Goal: Information Seeking & Learning: Find specific fact

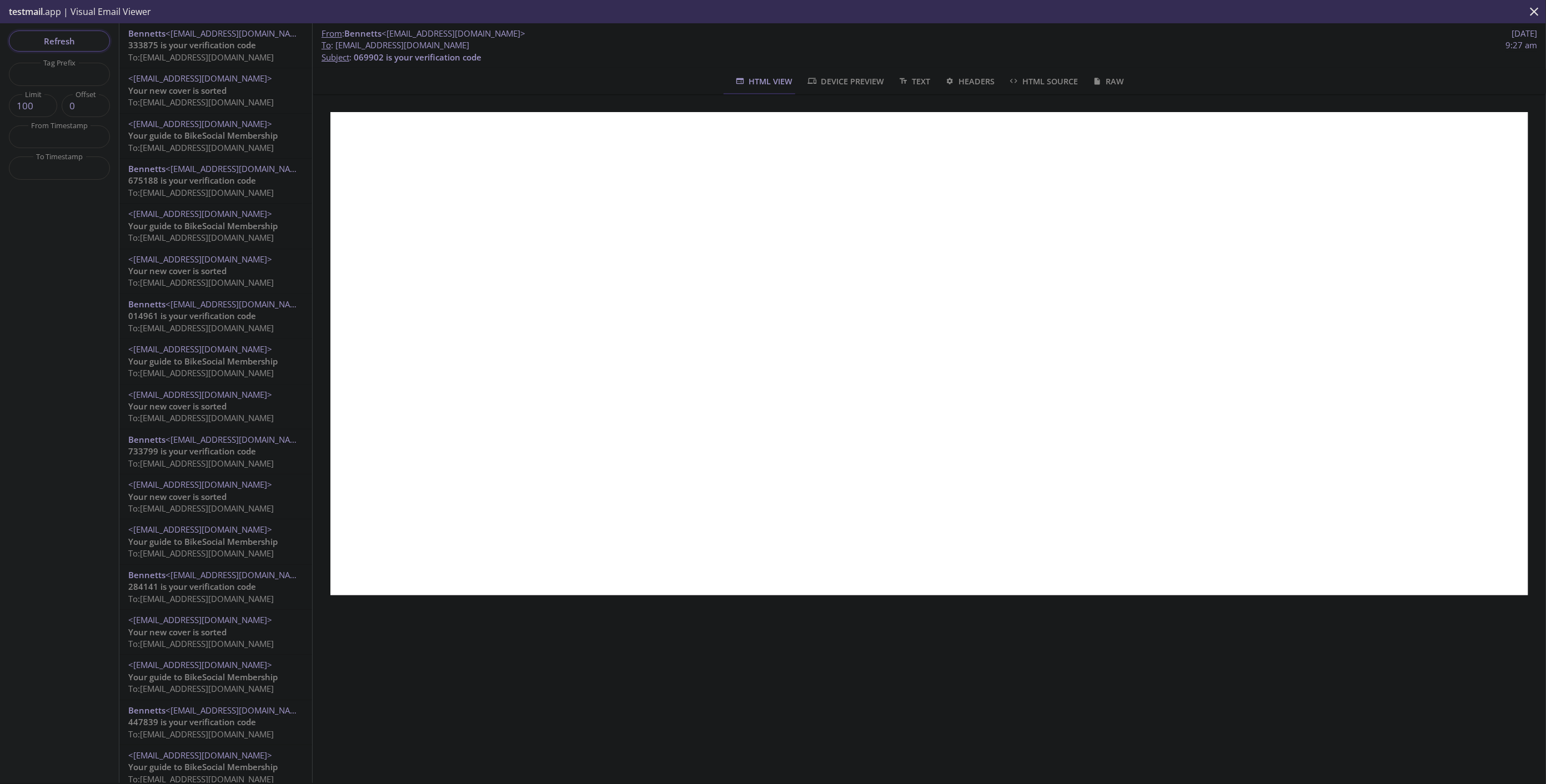
click at [67, 41] on span "Refresh" at bounding box center [59, 41] width 83 height 15
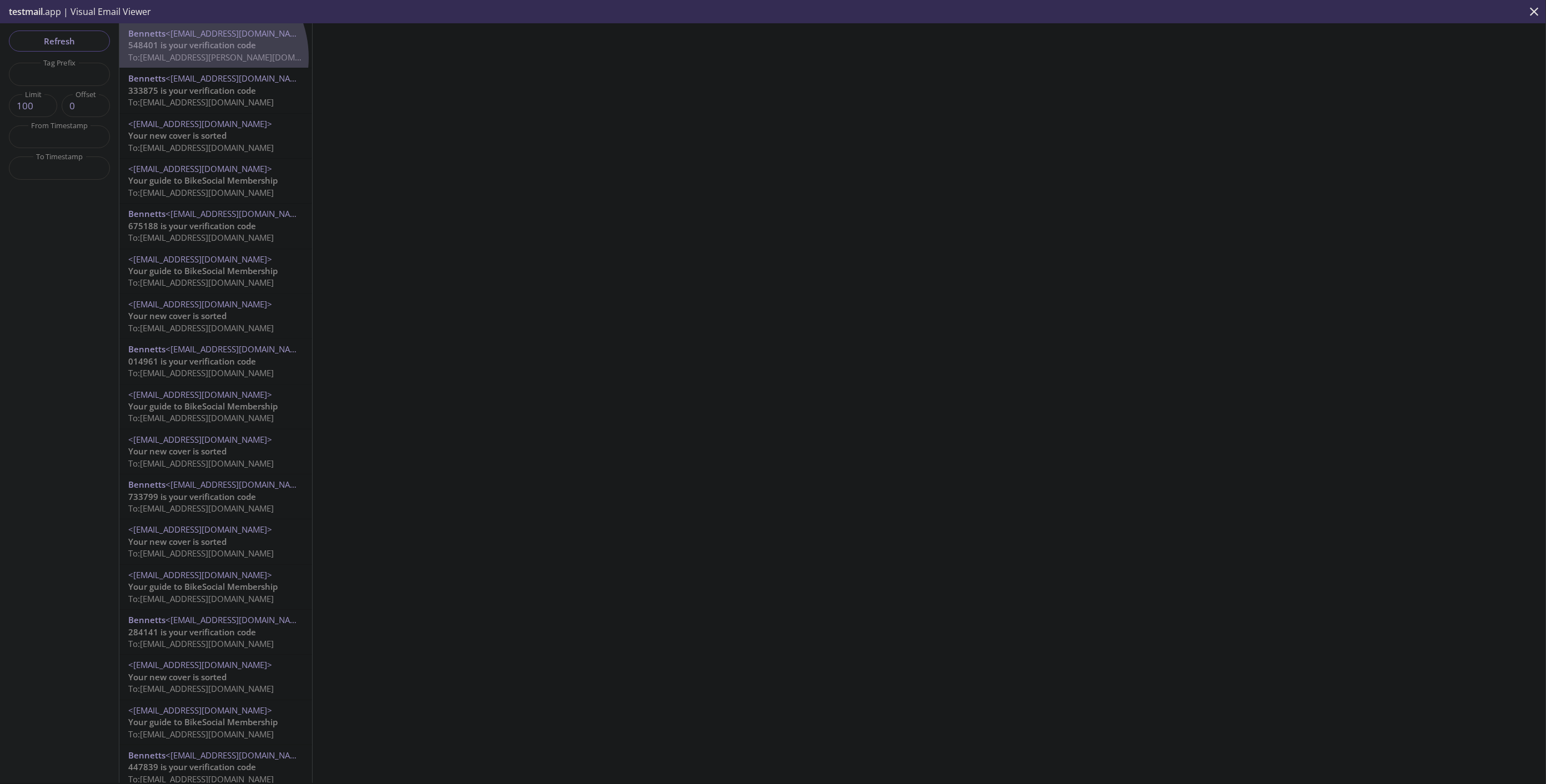
click at [198, 58] on span "To: [EMAIL_ADDRESS][PERSON_NAME][DOMAIN_NAME]" at bounding box center [233, 58] width 210 height 11
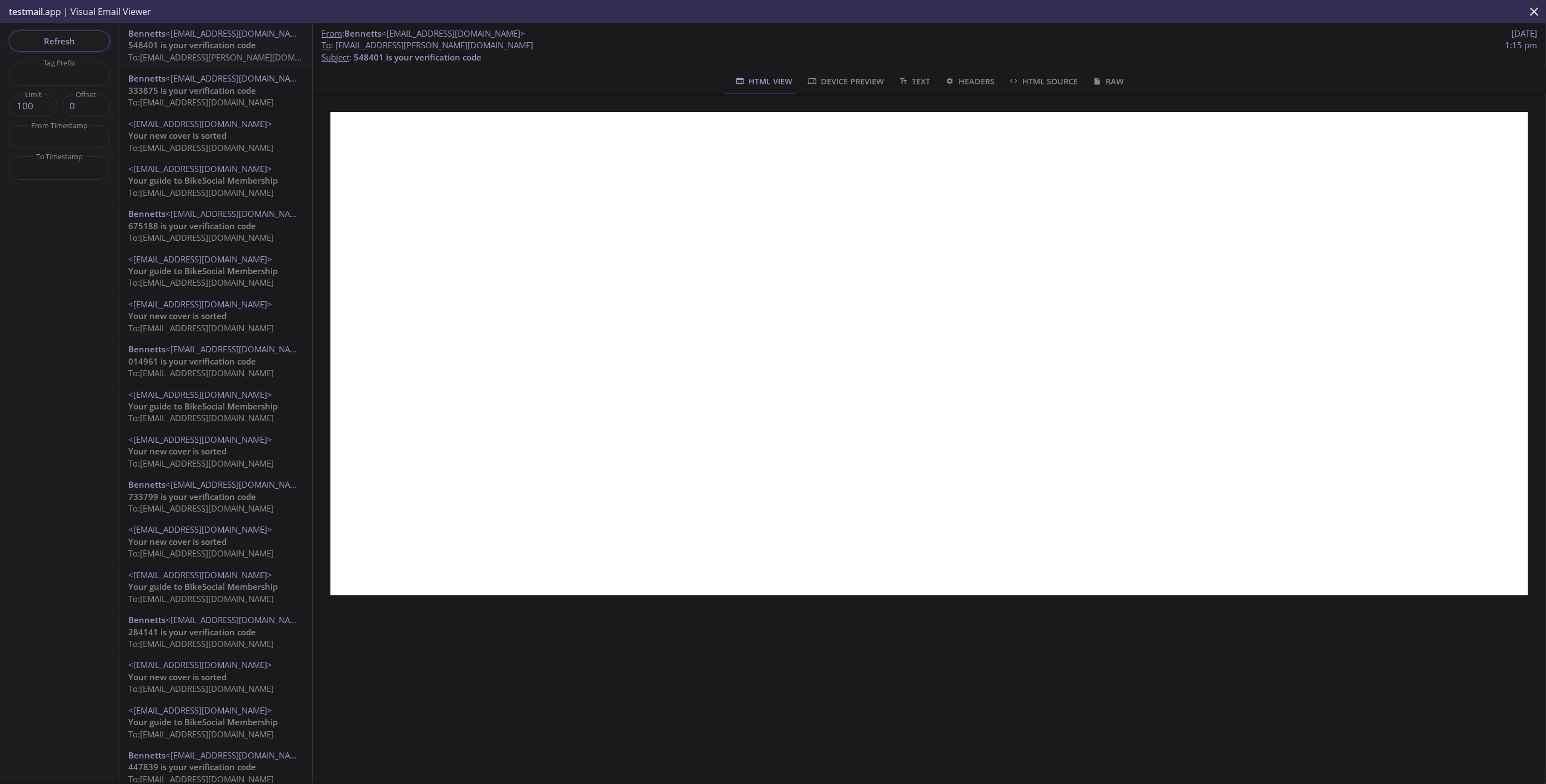
click at [53, 36] on span "Refresh" at bounding box center [59, 41] width 83 height 15
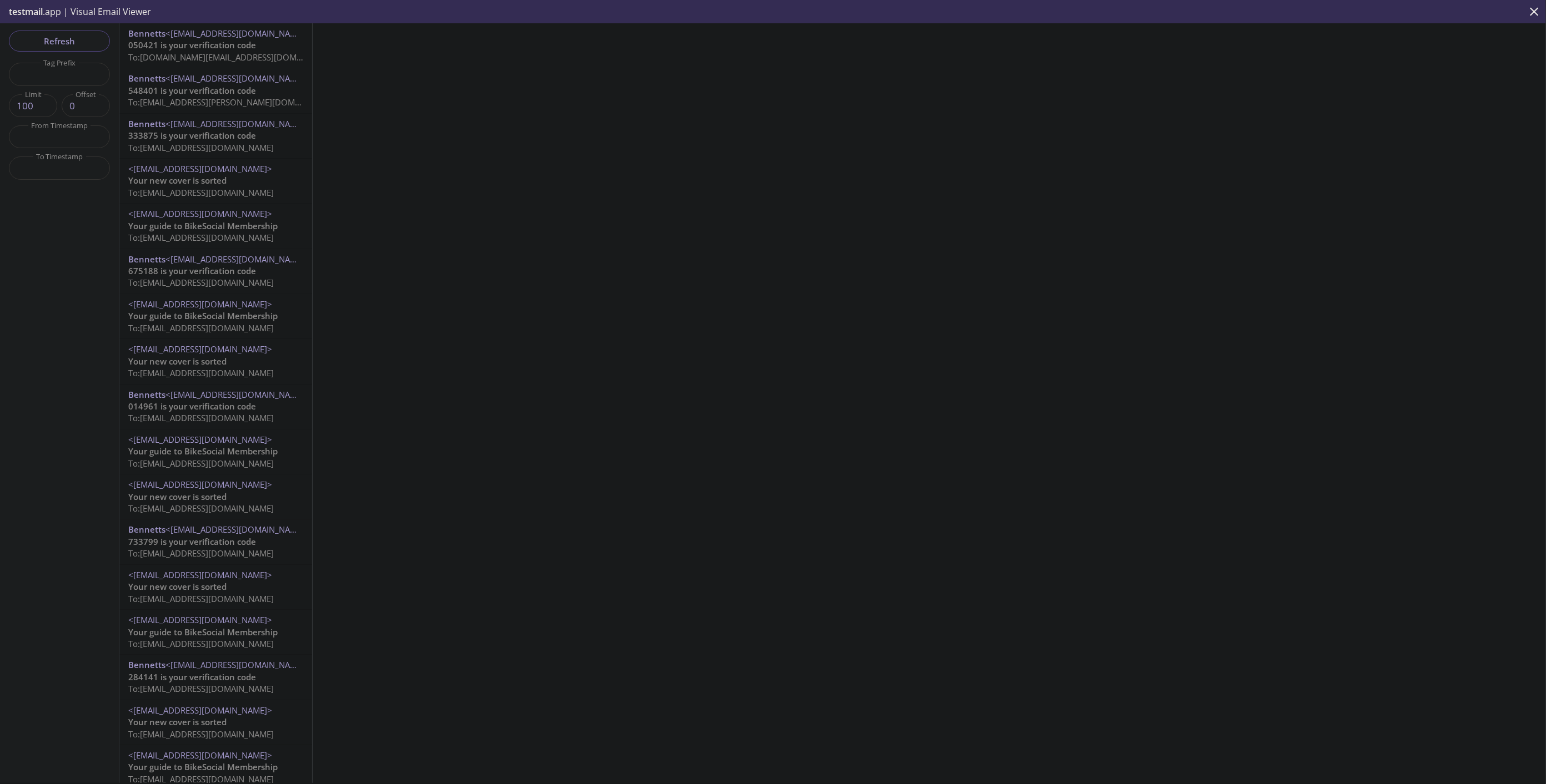
click at [215, 57] on span "To: [DOMAIN_NAME][EMAIL_ADDRESS][DOMAIN_NAME]" at bounding box center [234, 58] width 211 height 11
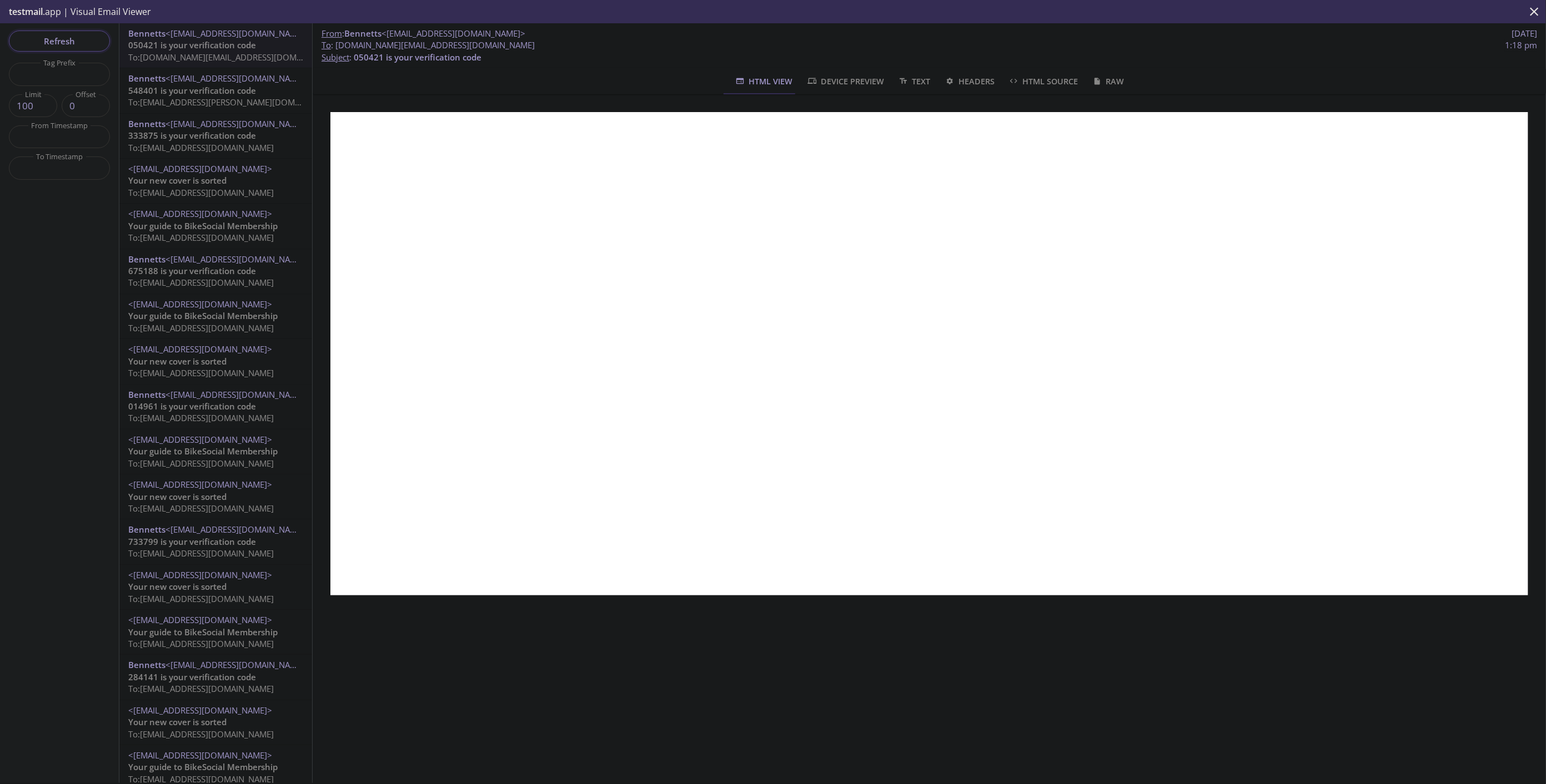
click at [84, 39] on span "Refresh" at bounding box center [59, 41] width 83 height 15
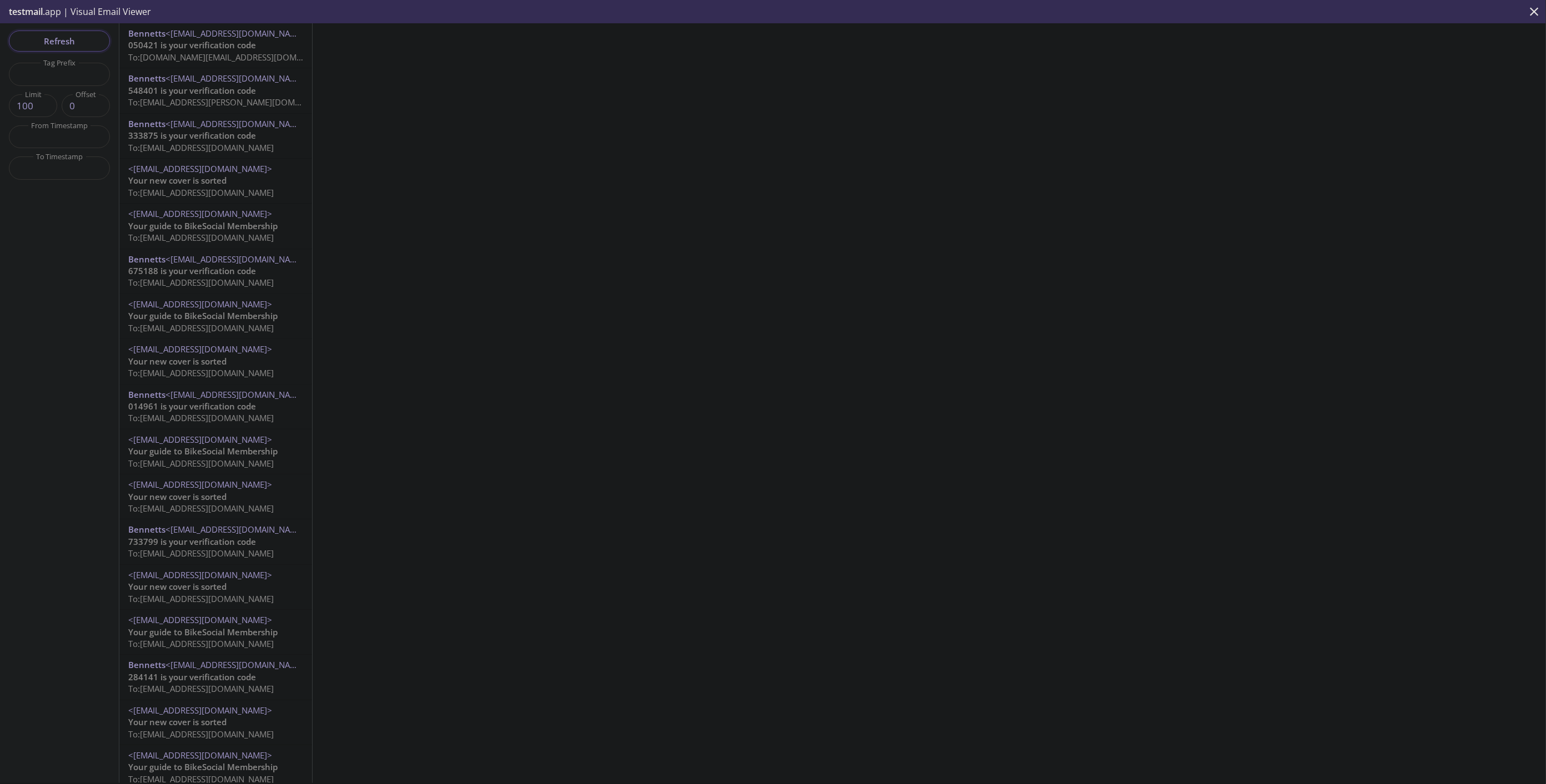
click at [64, 40] on span "Refresh" at bounding box center [59, 41] width 83 height 15
click at [209, 96] on span "548401 is your verification code" at bounding box center [192, 91] width 128 height 11
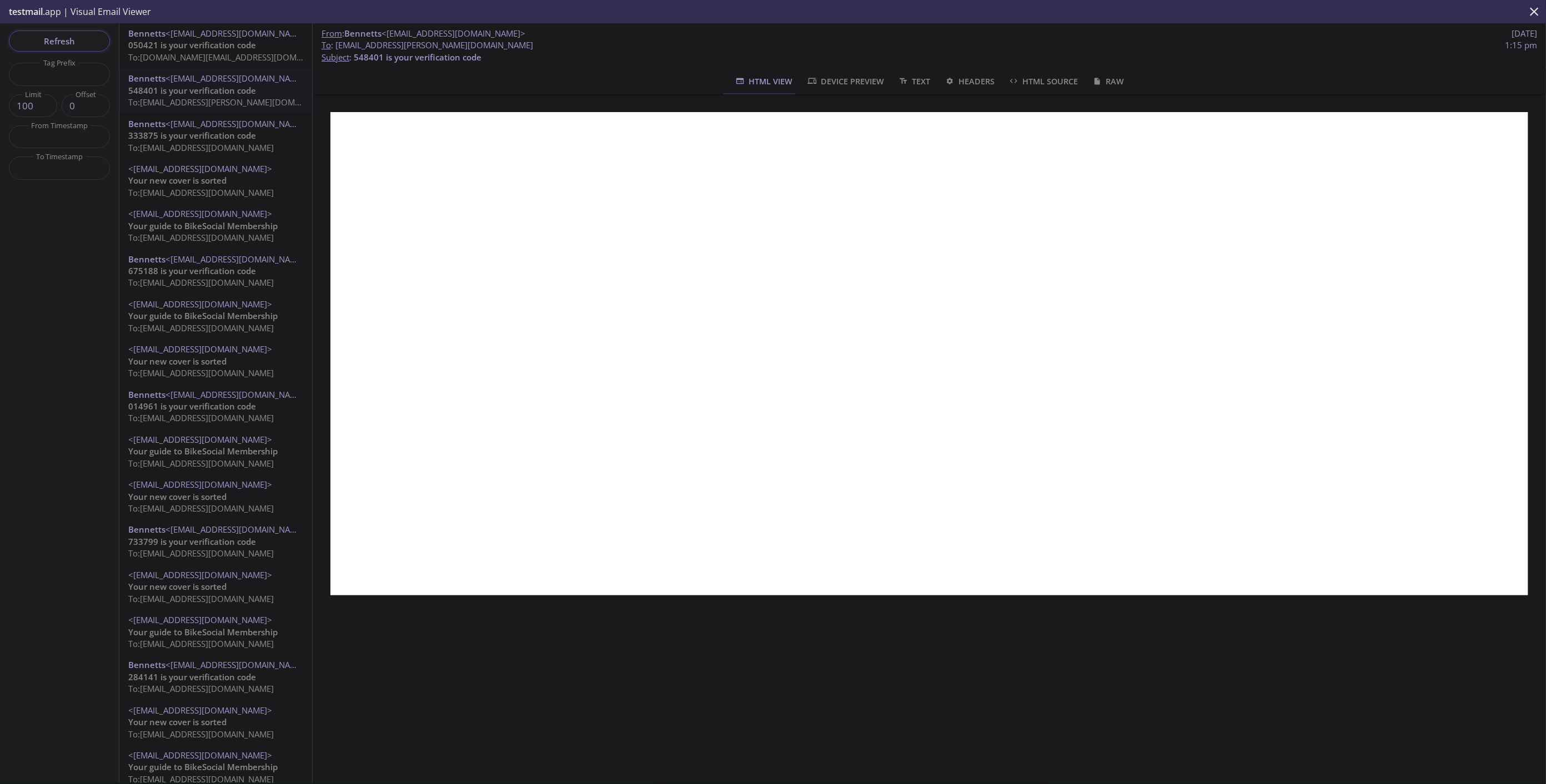
click at [74, 40] on span "Refresh" at bounding box center [59, 41] width 83 height 15
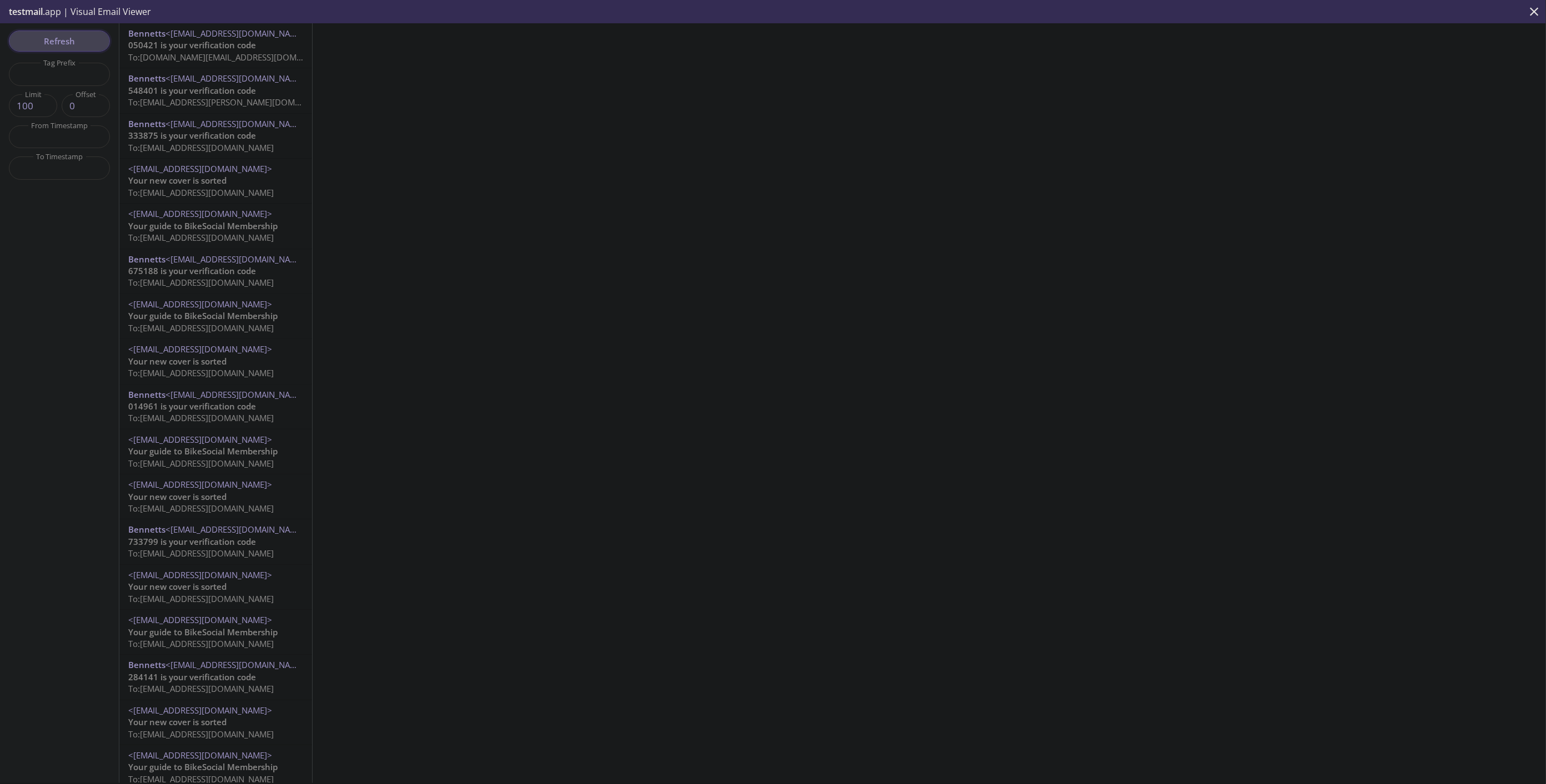
click at [76, 36] on span "Refresh" at bounding box center [59, 41] width 83 height 15
click at [207, 47] on span "356360 is your verification code" at bounding box center [192, 45] width 128 height 11
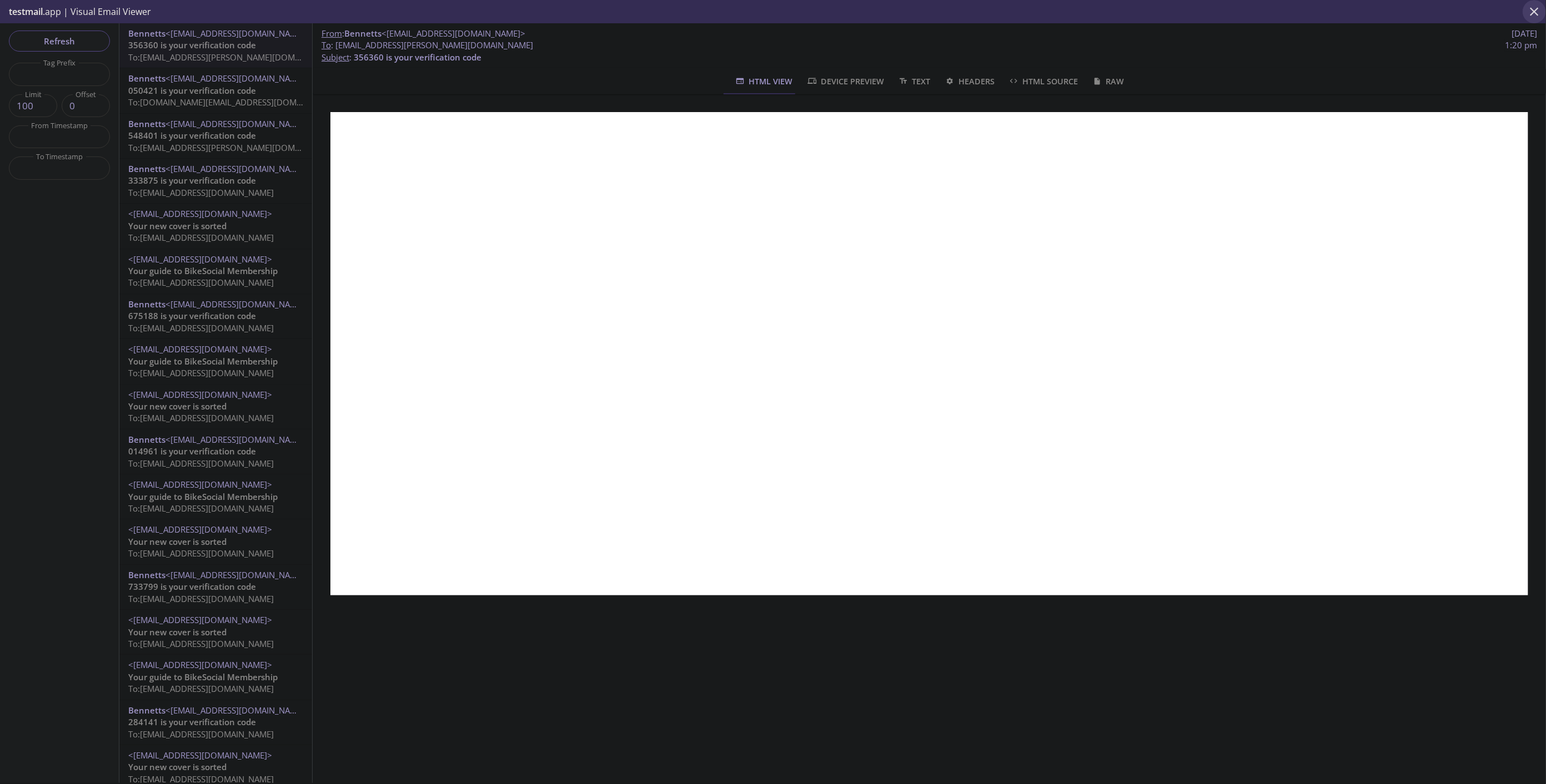
click at [1536, 8] on icon "close" at bounding box center [1535, 11] width 15 height 15
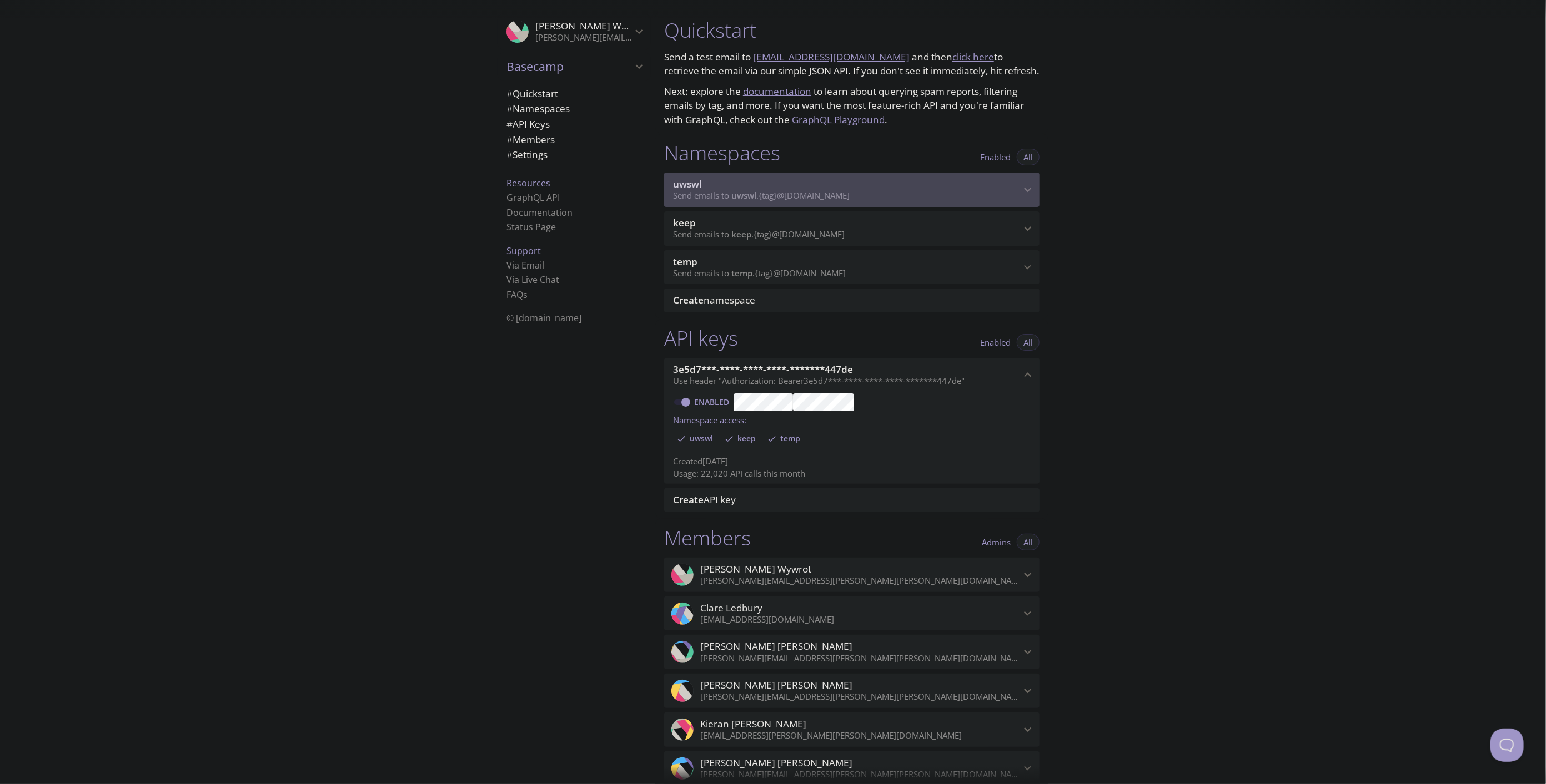
click at [834, 180] on span "uwswl" at bounding box center [847, 184] width 348 height 12
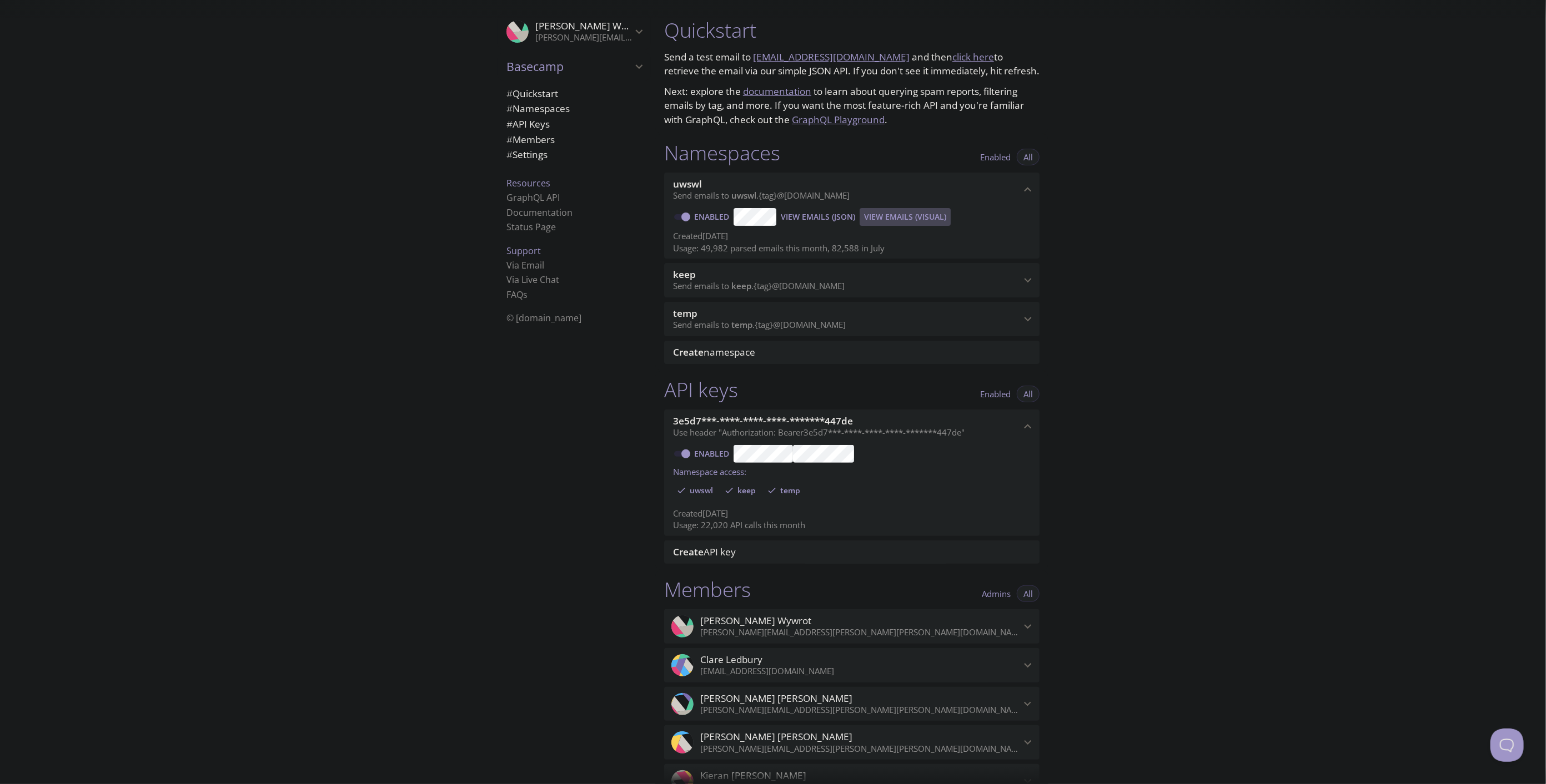
click at [886, 211] on span "View Emails (Visual)" at bounding box center [905, 217] width 82 height 13
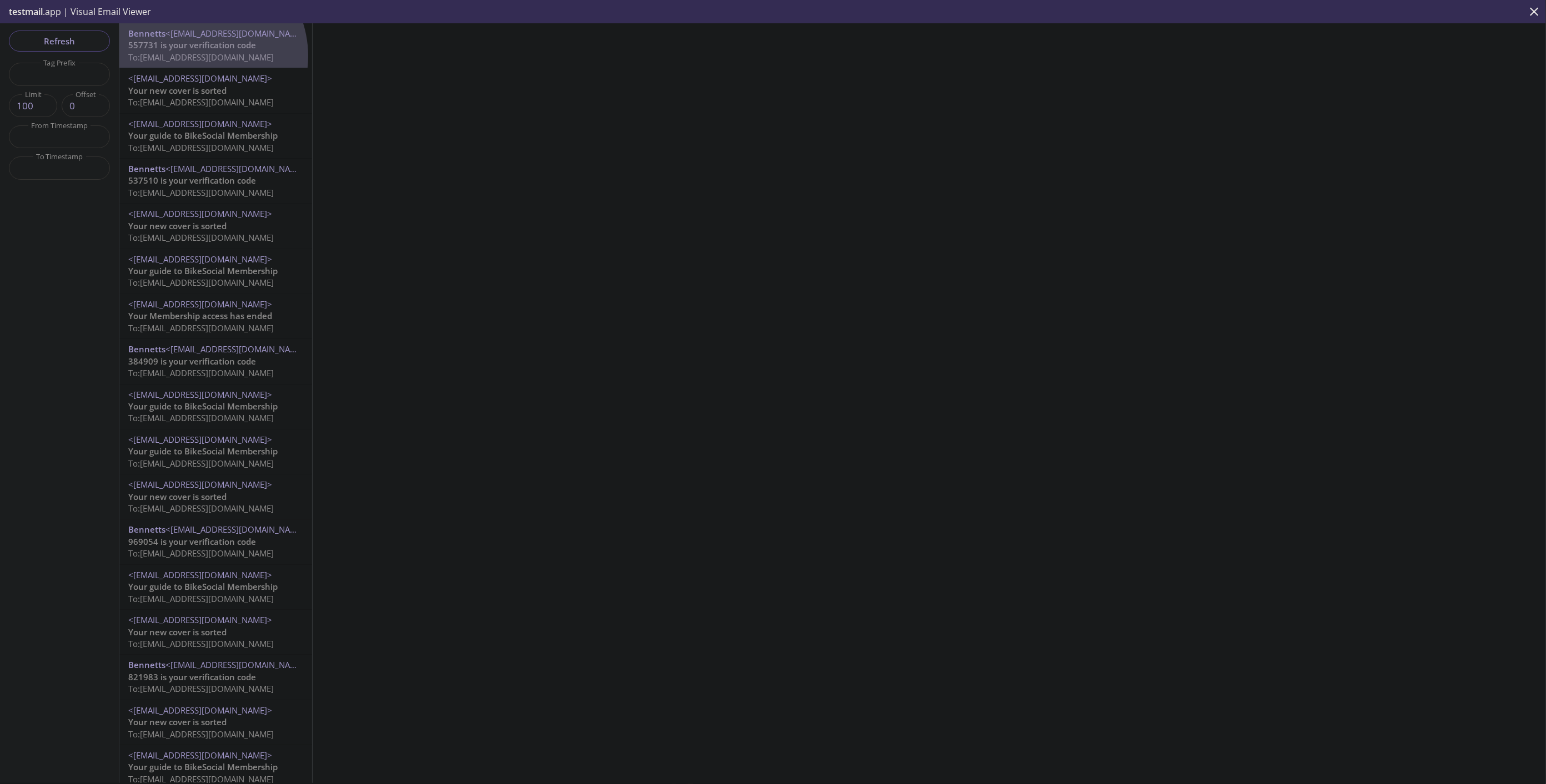
click at [198, 56] on span "To: [EMAIL_ADDRESS][DOMAIN_NAME]" at bounding box center [201, 58] width 145 height 11
